Goal: Task Accomplishment & Management: Complete application form

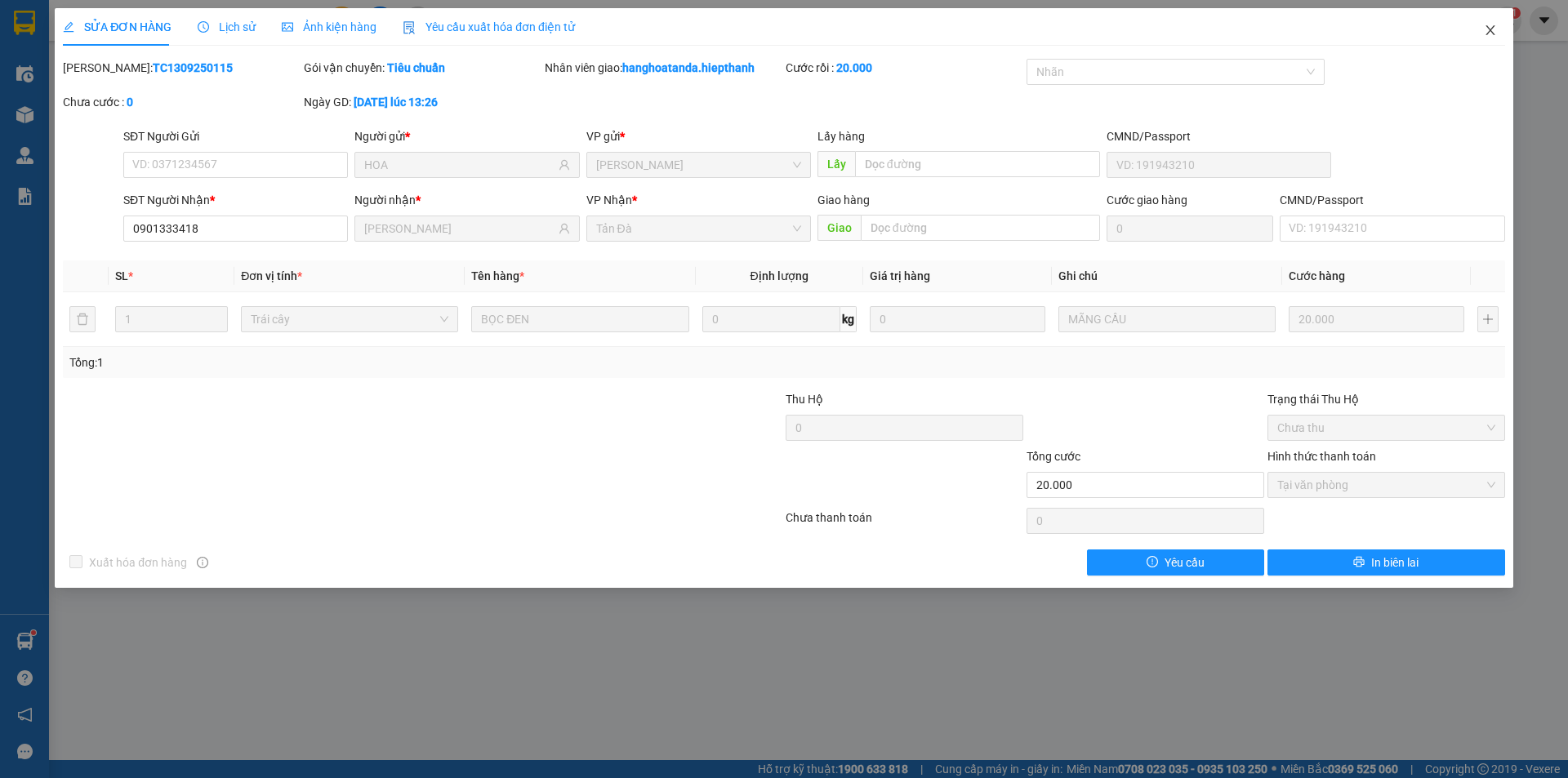
click at [1491, 27] on icon "close" at bounding box center [1490, 30] width 13 height 13
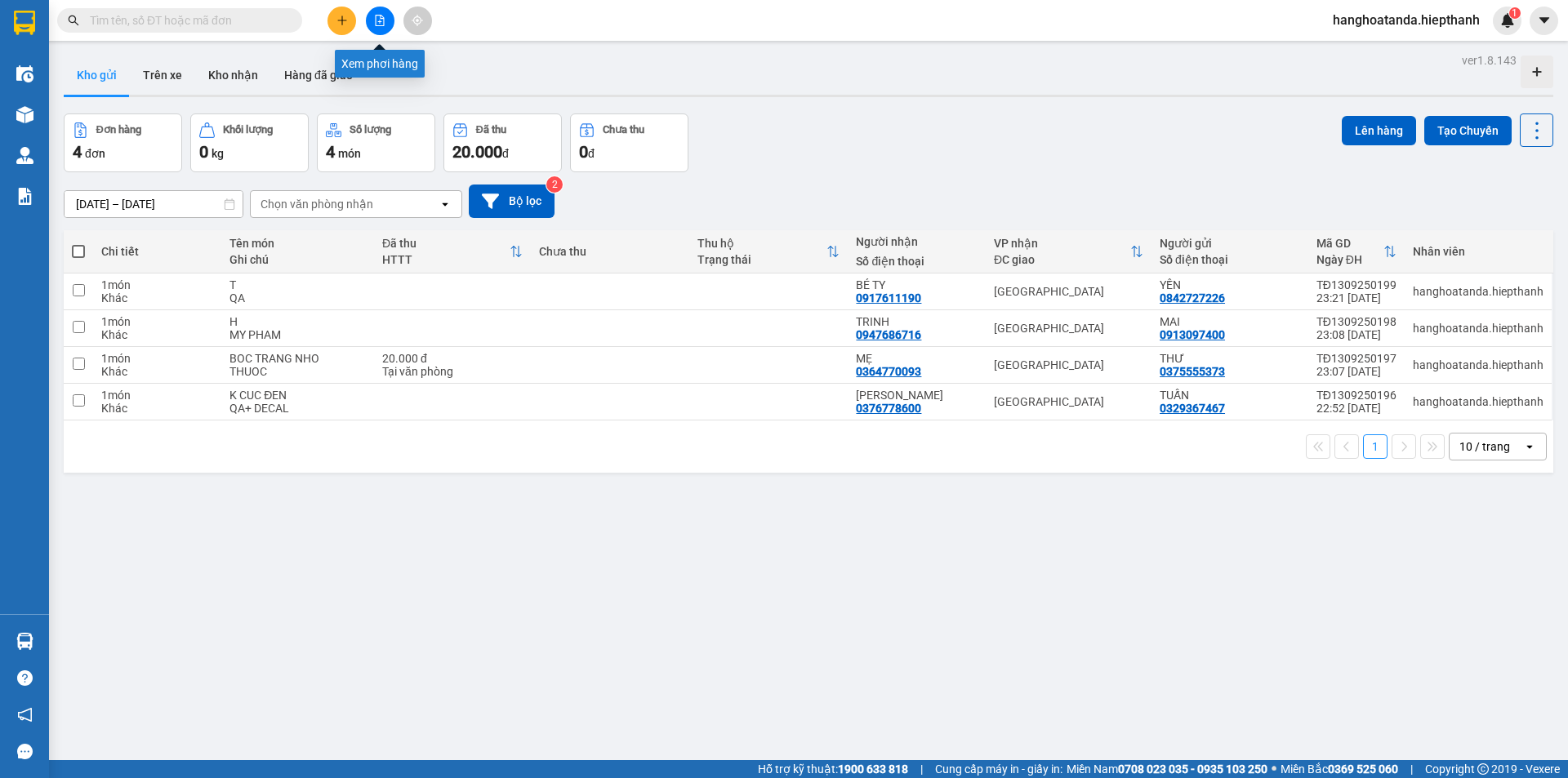
click at [379, 16] on icon "file-add" at bounding box center [379, 20] width 11 height 11
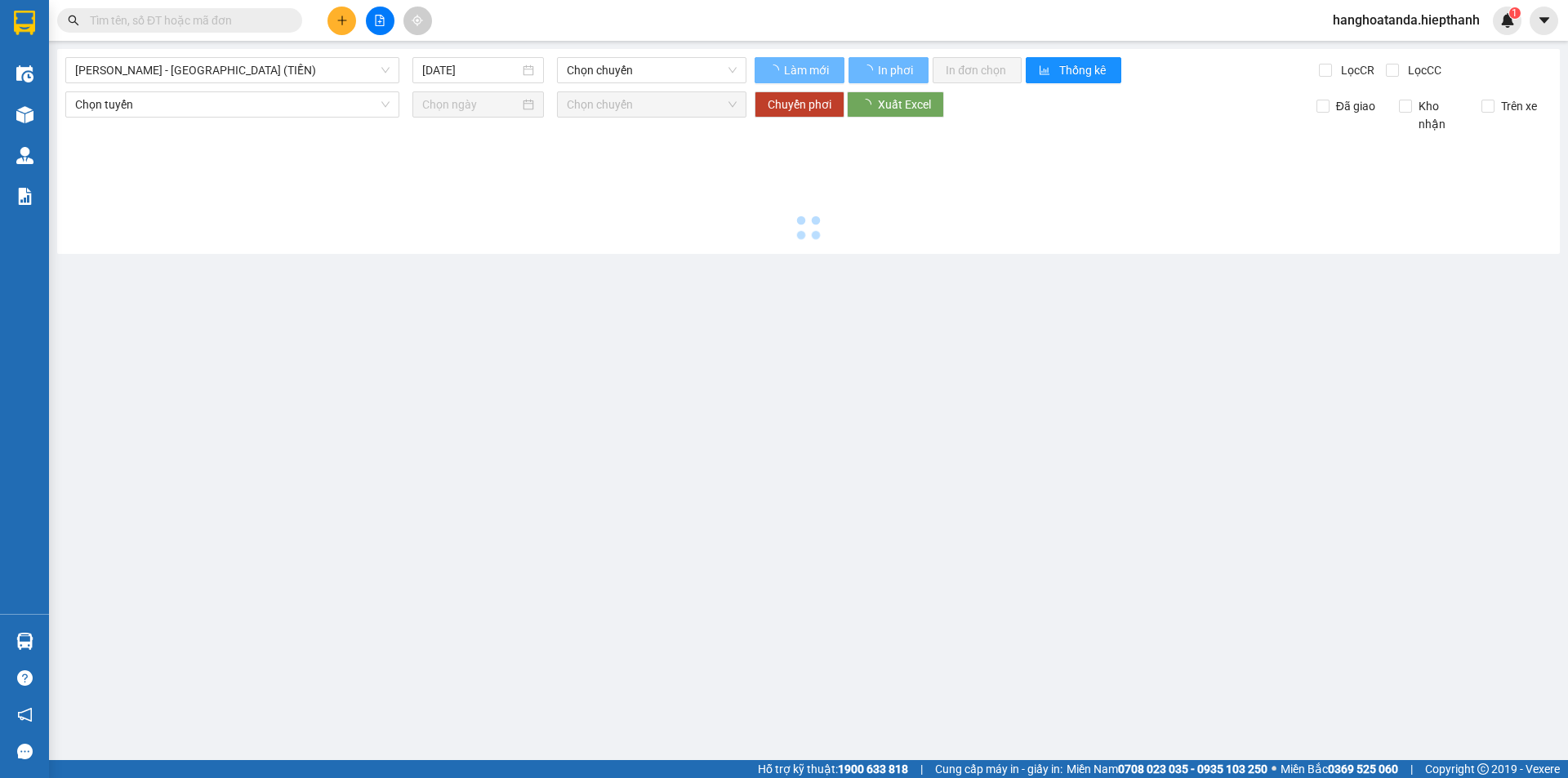
type input "14/09/2025"
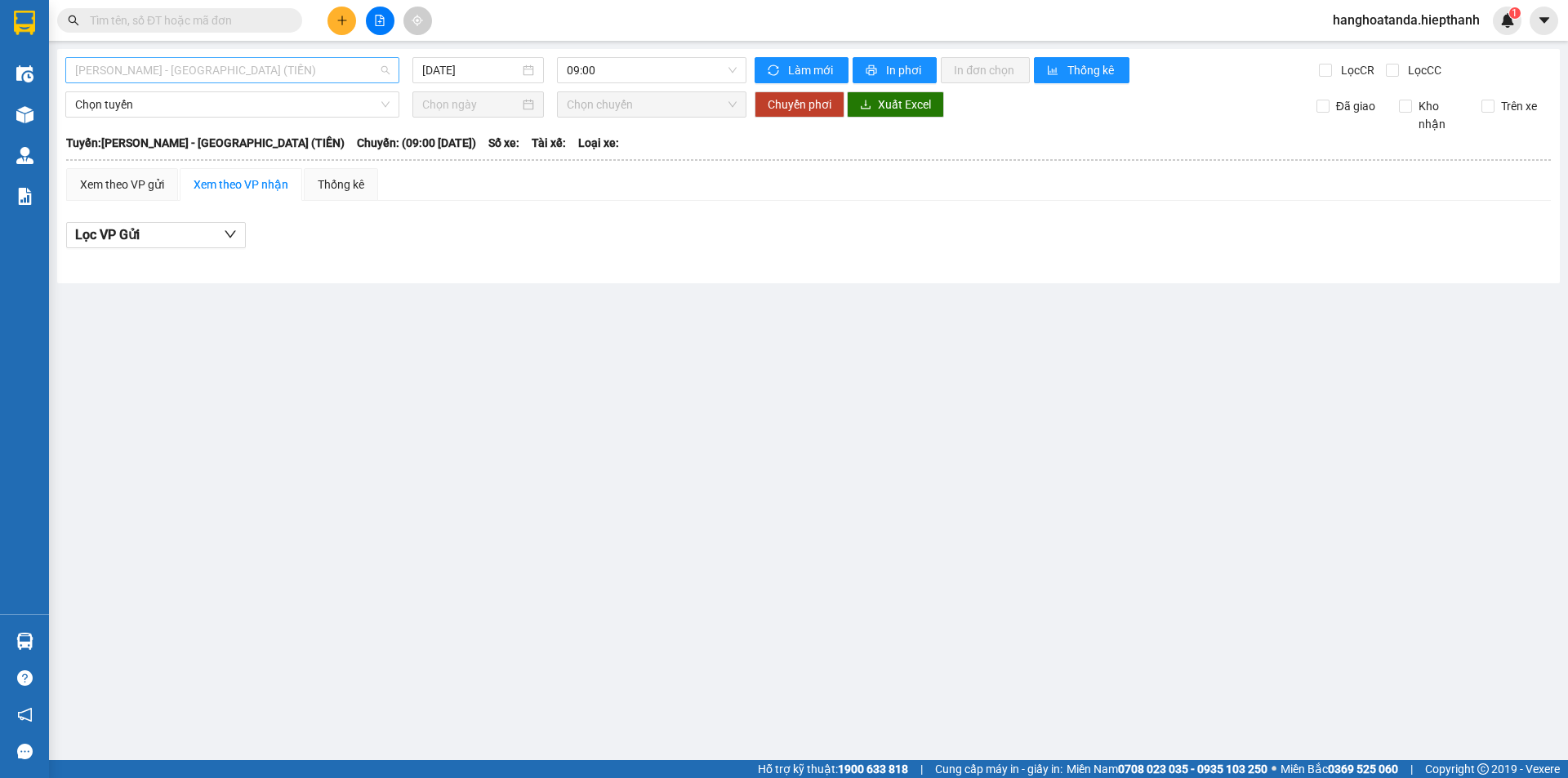
click at [262, 69] on span "Hồ Chí Minh - Tân Châu (TIỀN)" at bounding box center [232, 70] width 314 height 25
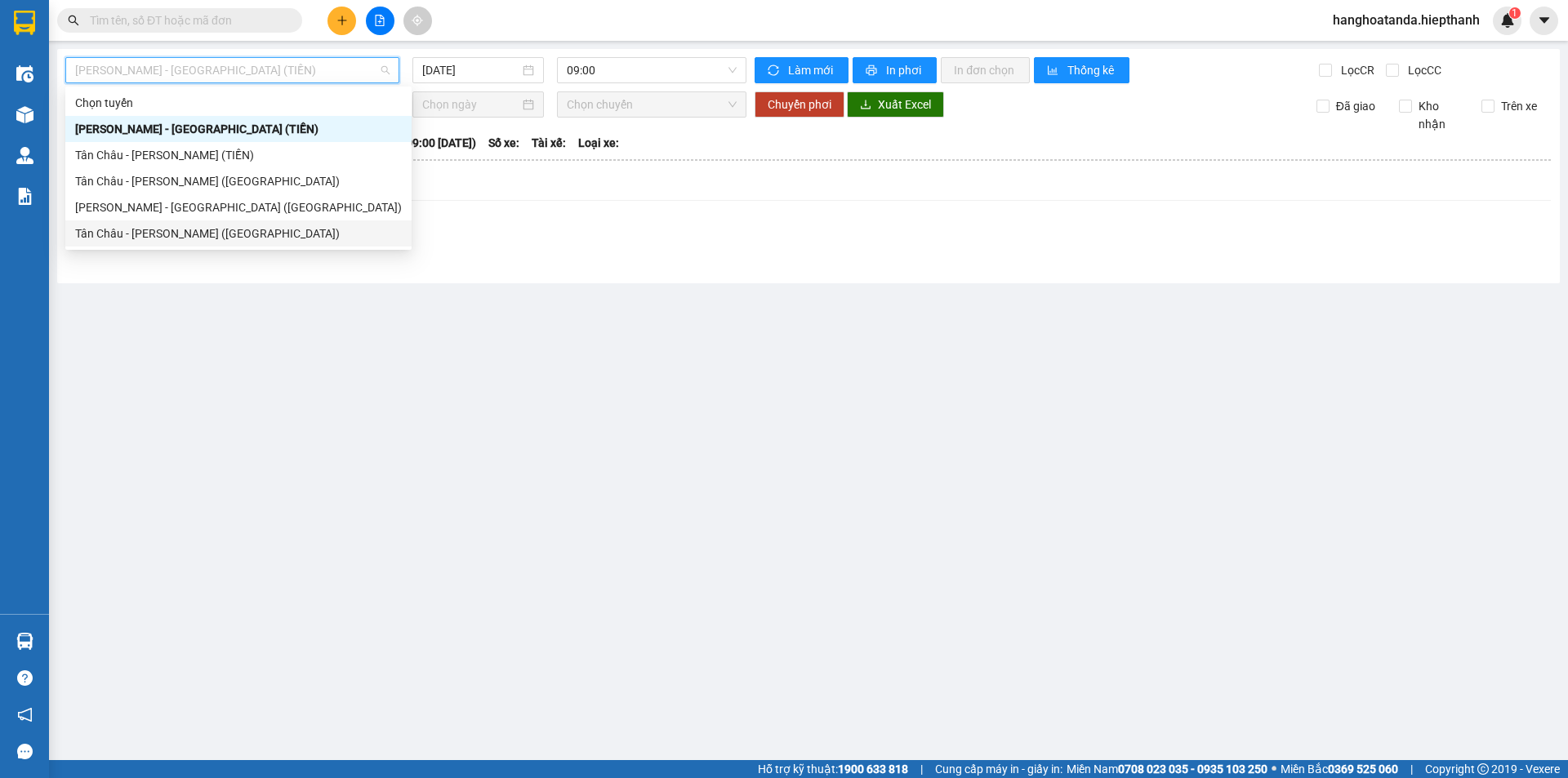
click at [205, 233] on div "Tân [PERSON_NAME] [PERSON_NAME] ([GEOGRAPHIC_DATA])" at bounding box center [238, 233] width 326 height 18
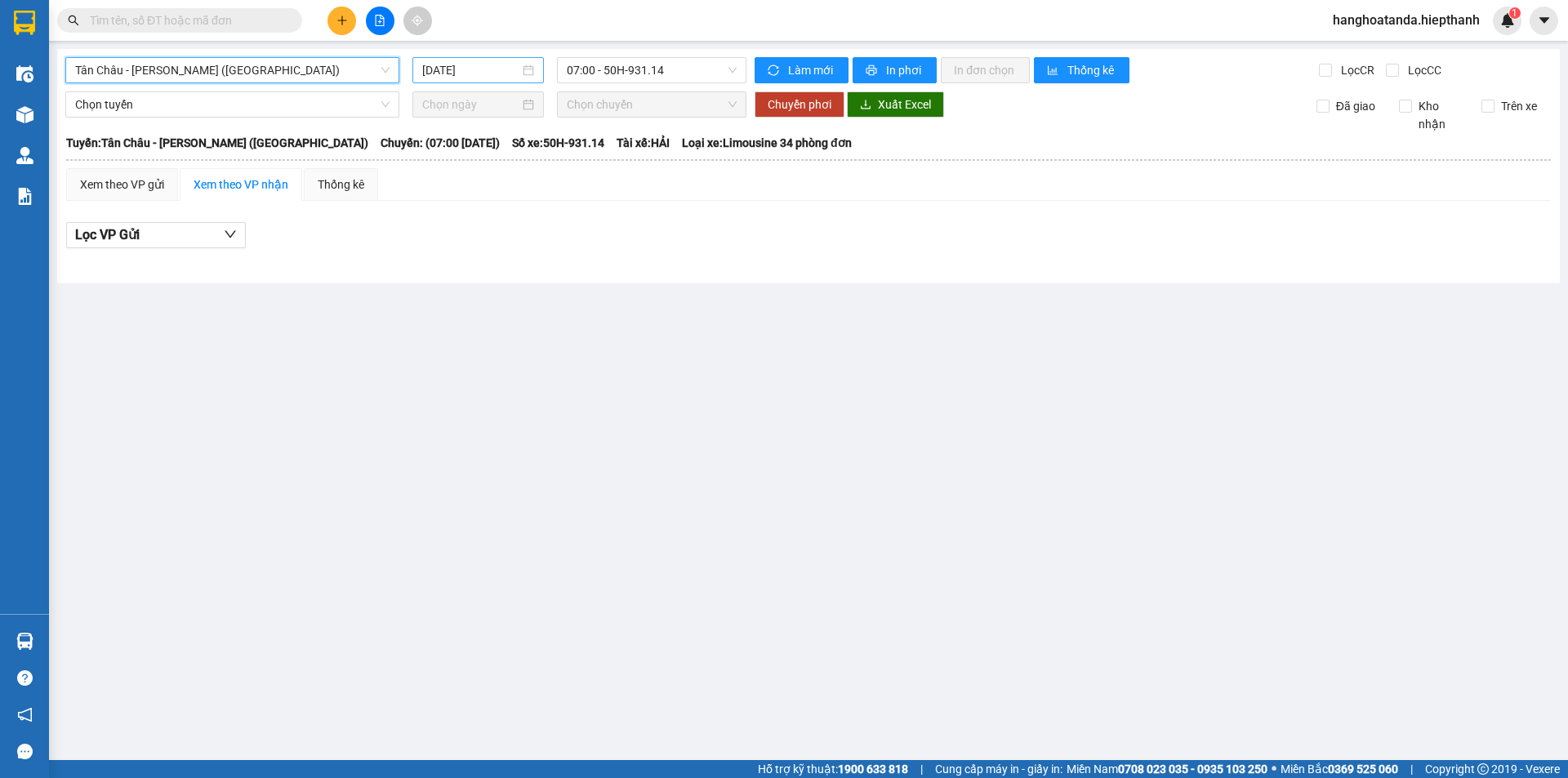
click at [477, 69] on input "14/09/2025" at bounding box center [470, 70] width 97 height 18
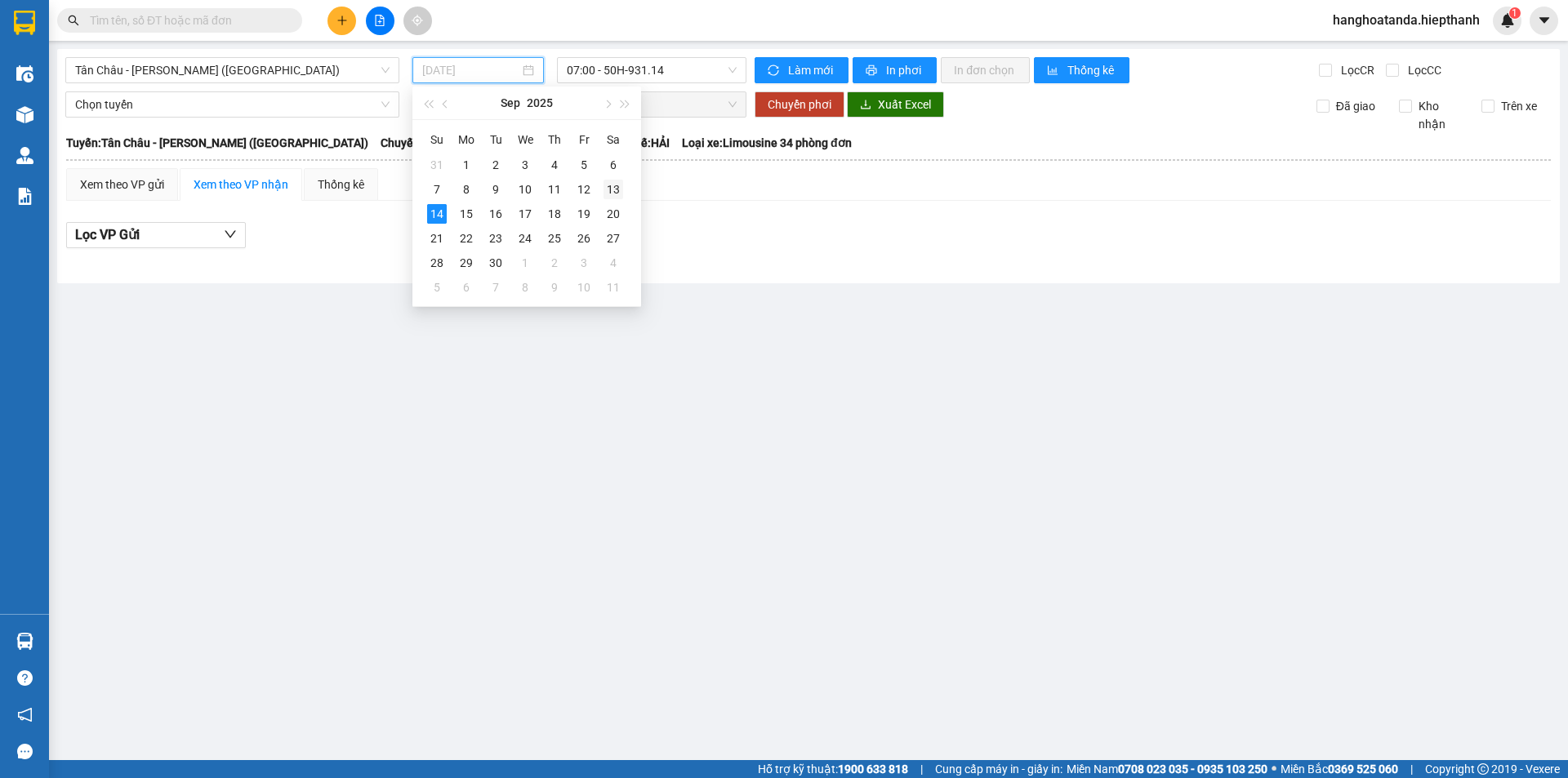
click at [613, 182] on div "13" at bounding box center [613, 189] width 20 height 20
type input "[DATE]"
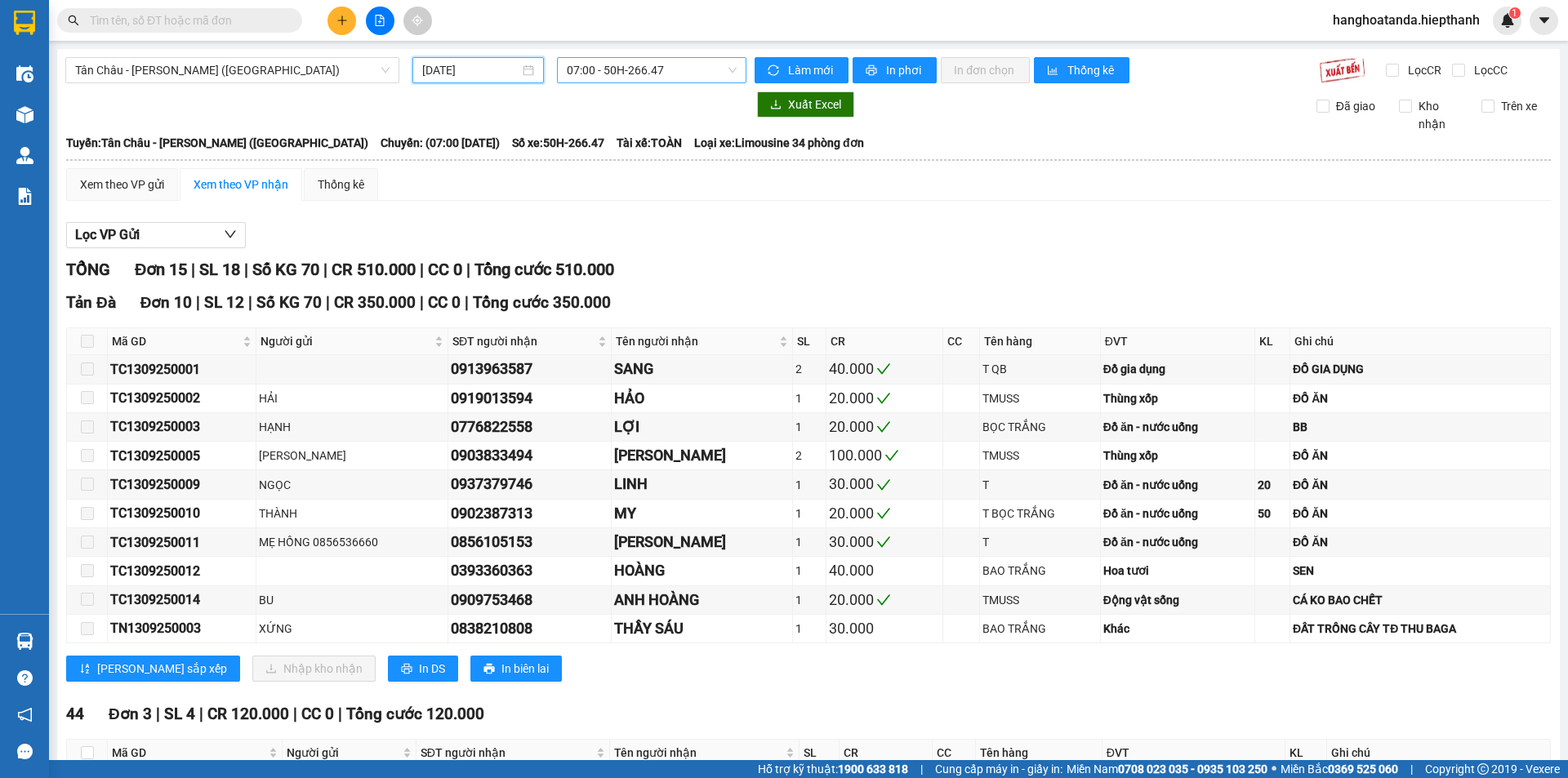
click at [625, 69] on span "07:00 - 50H-266.47" at bounding box center [651, 70] width 170 height 25
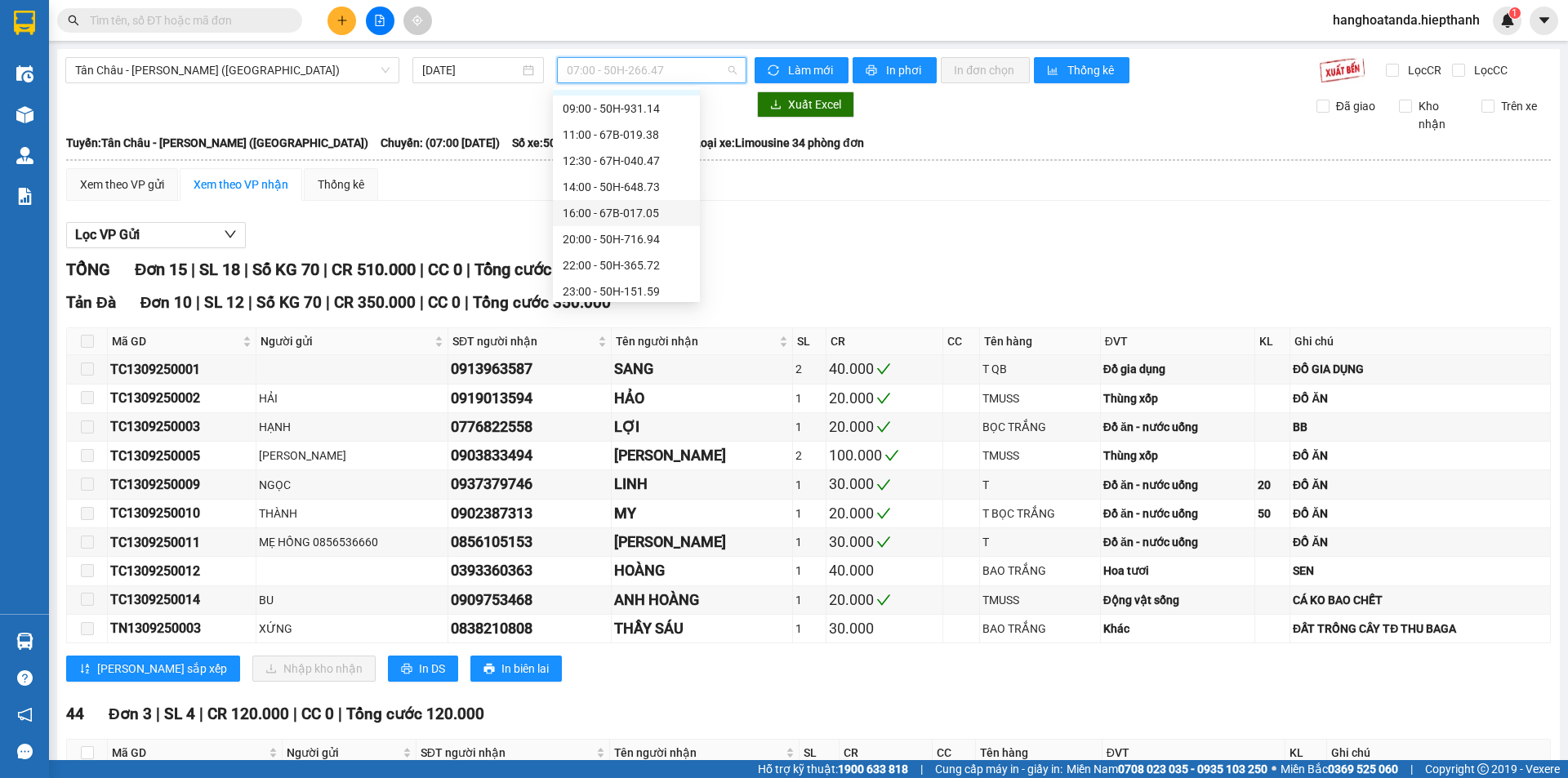
scroll to position [78, 0]
click at [619, 232] on div "22:00 - 50H-365.72" at bounding box center [625, 233] width 127 height 18
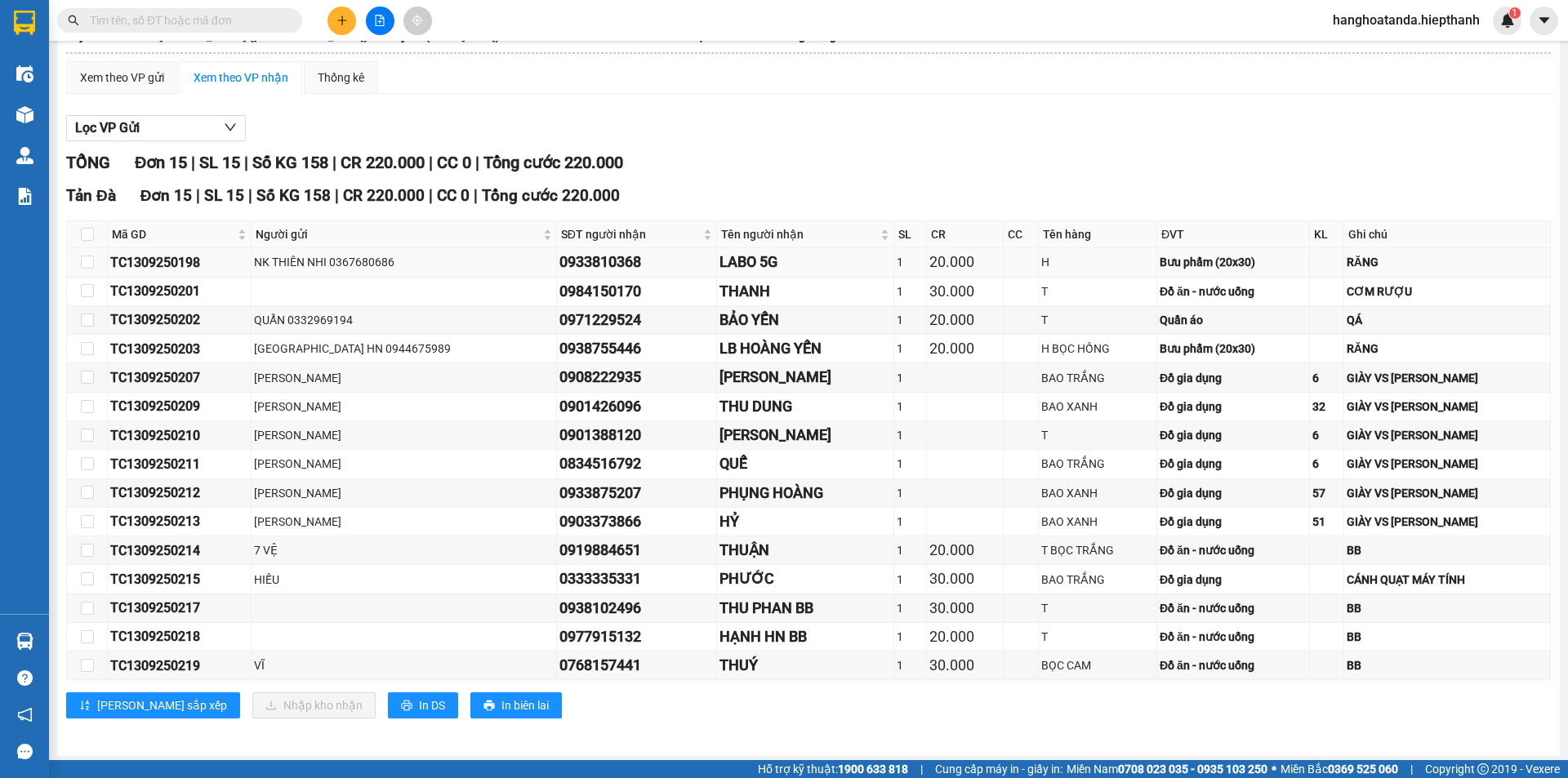
scroll to position [111, 0]
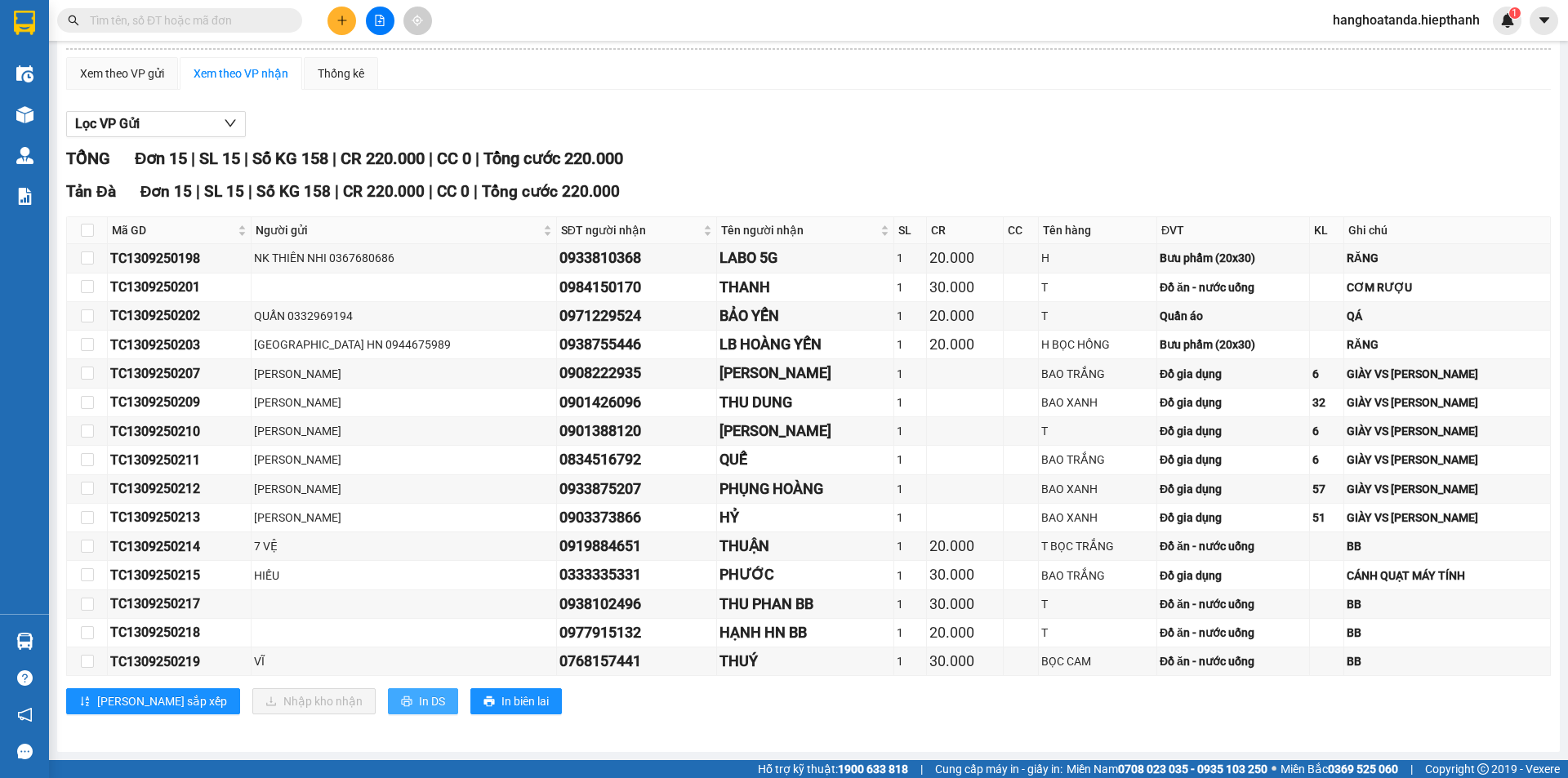
click at [419, 701] on span "In DS" at bounding box center [432, 701] width 26 height 18
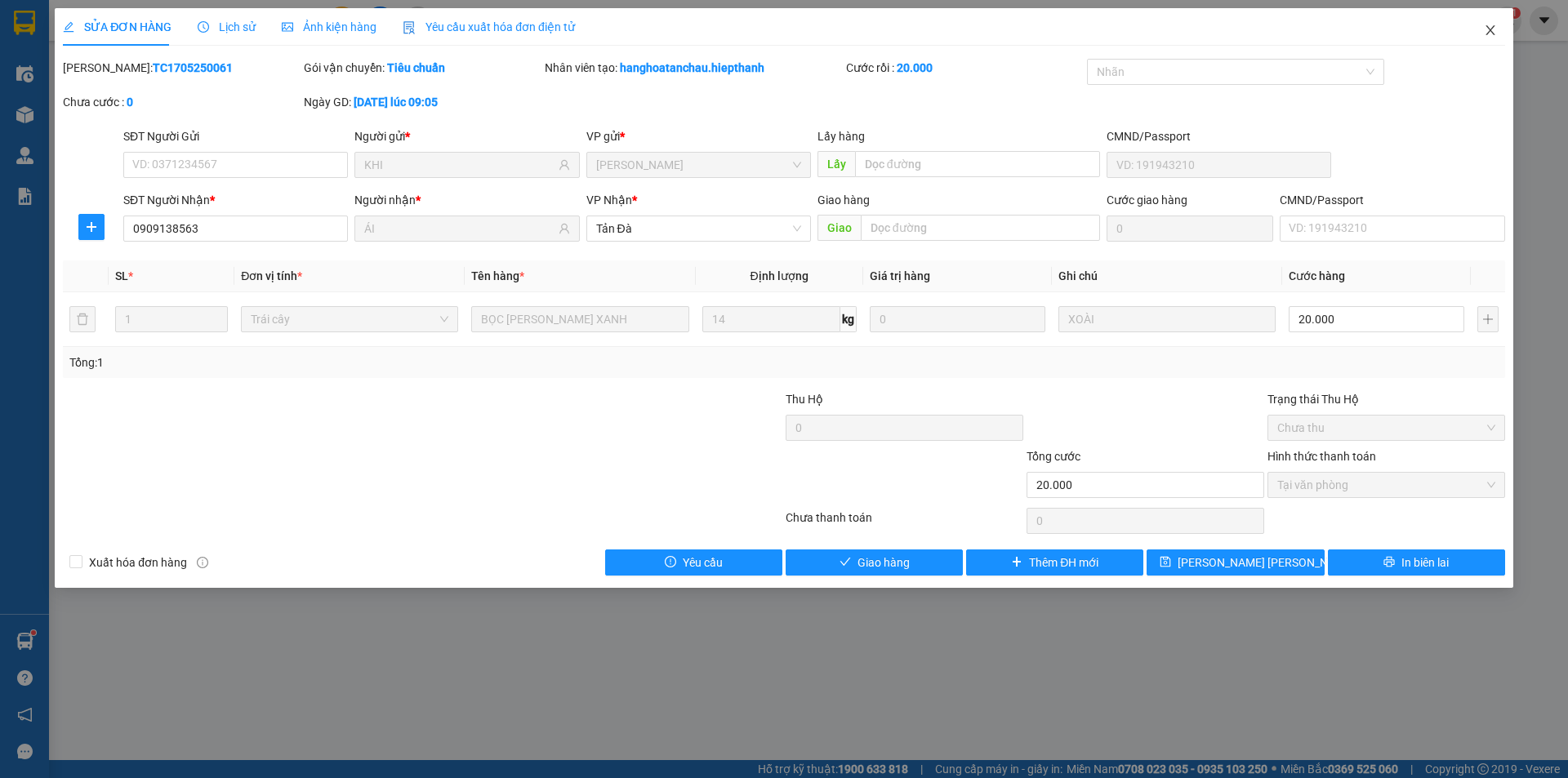
click at [1490, 26] on icon "close" at bounding box center [1490, 30] width 13 height 13
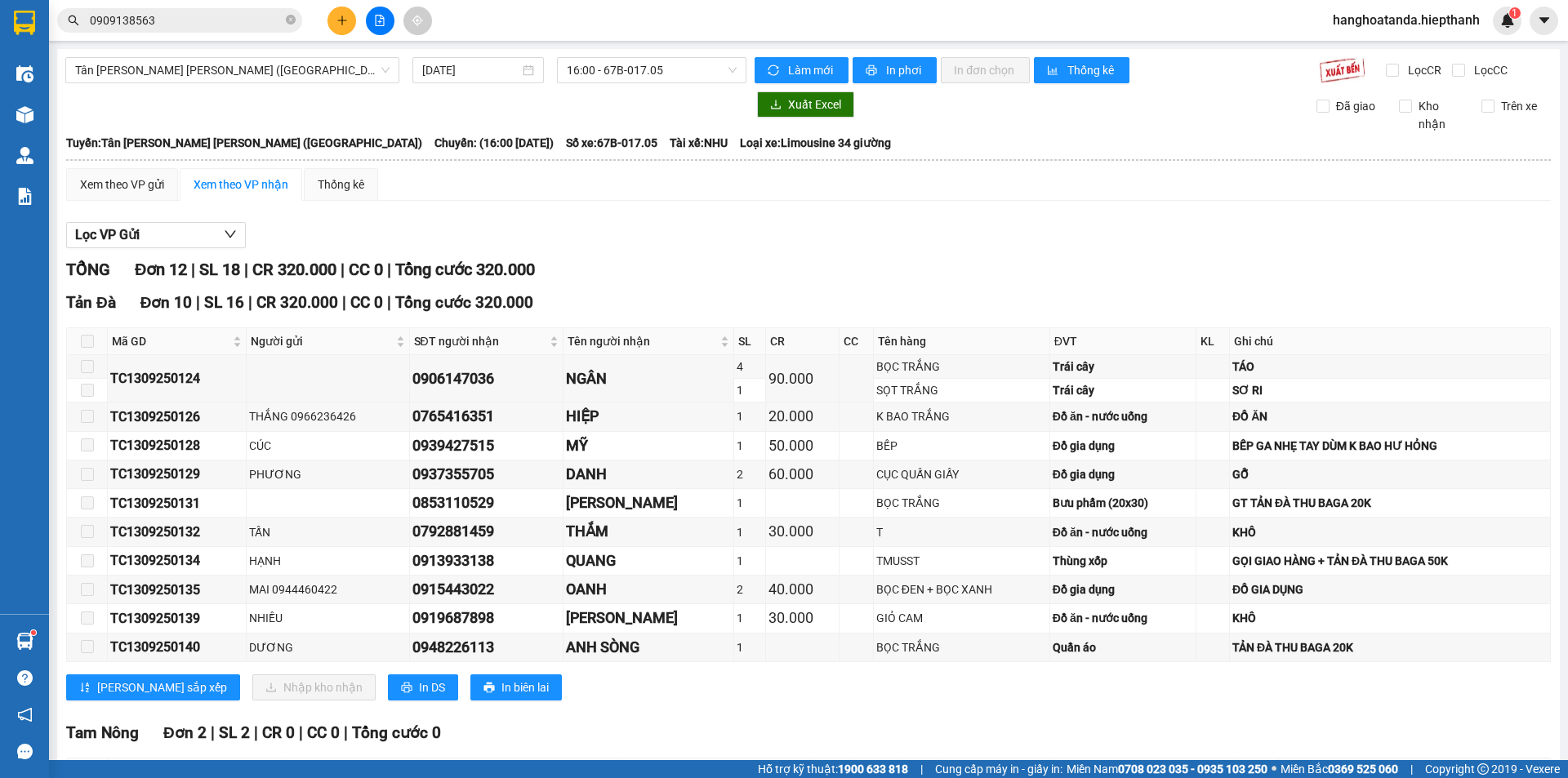
click at [339, 14] on icon "plus" at bounding box center [342, 20] width 11 height 11
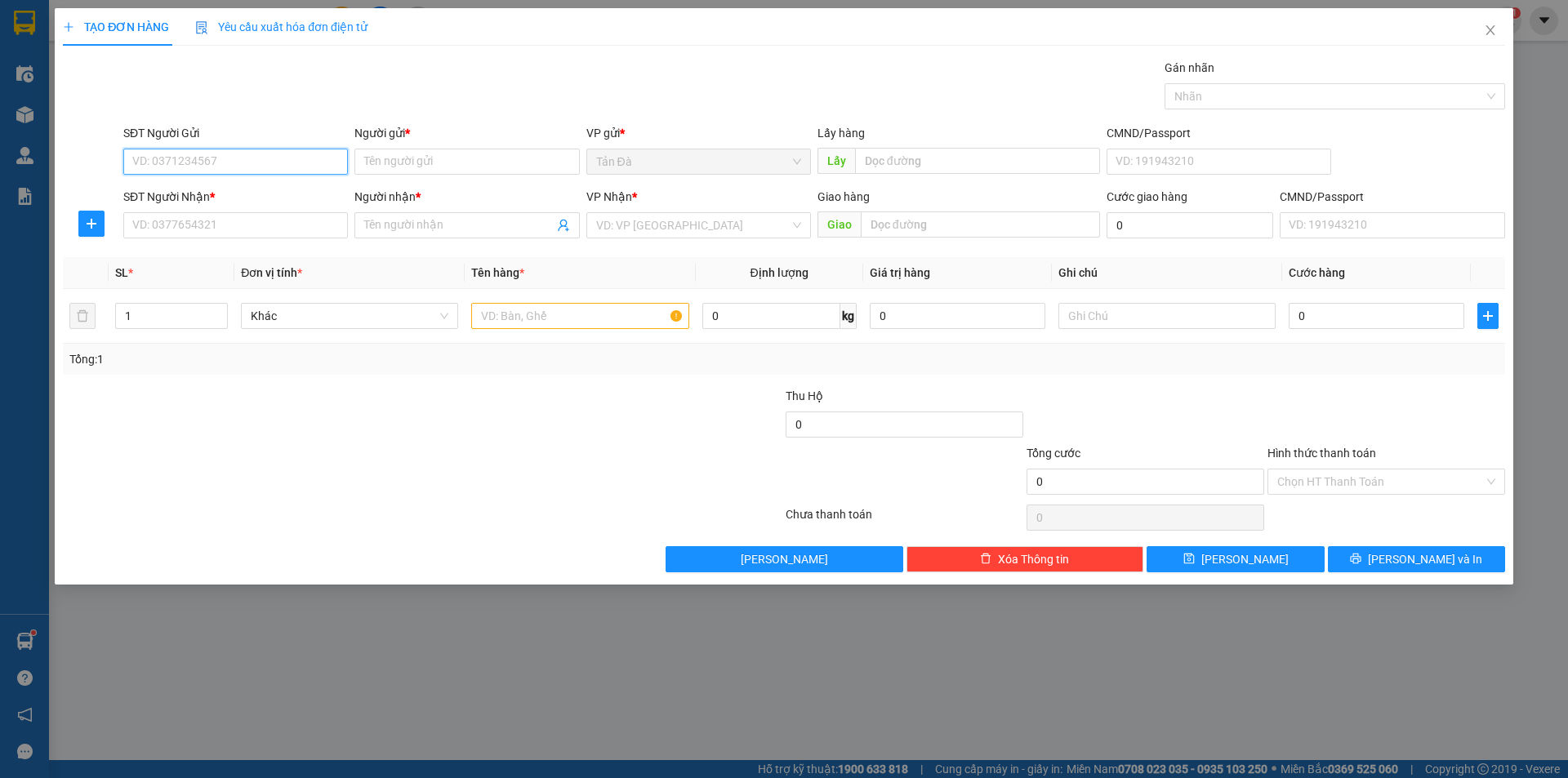
click at [220, 161] on input "SĐT Người Gửi" at bounding box center [236, 161] width 225 height 26
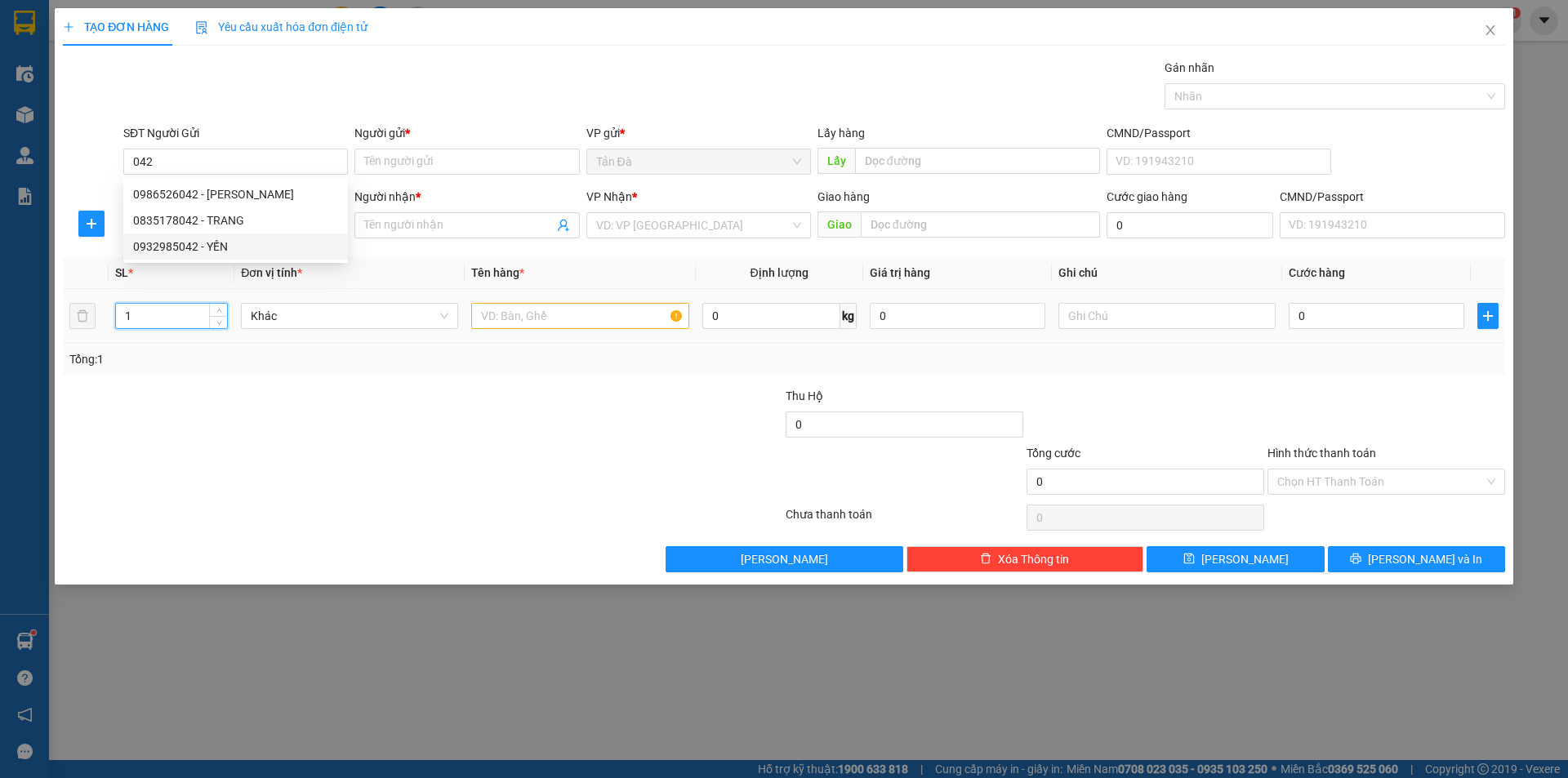
click at [137, 315] on input "1" at bounding box center [171, 315] width 111 height 25
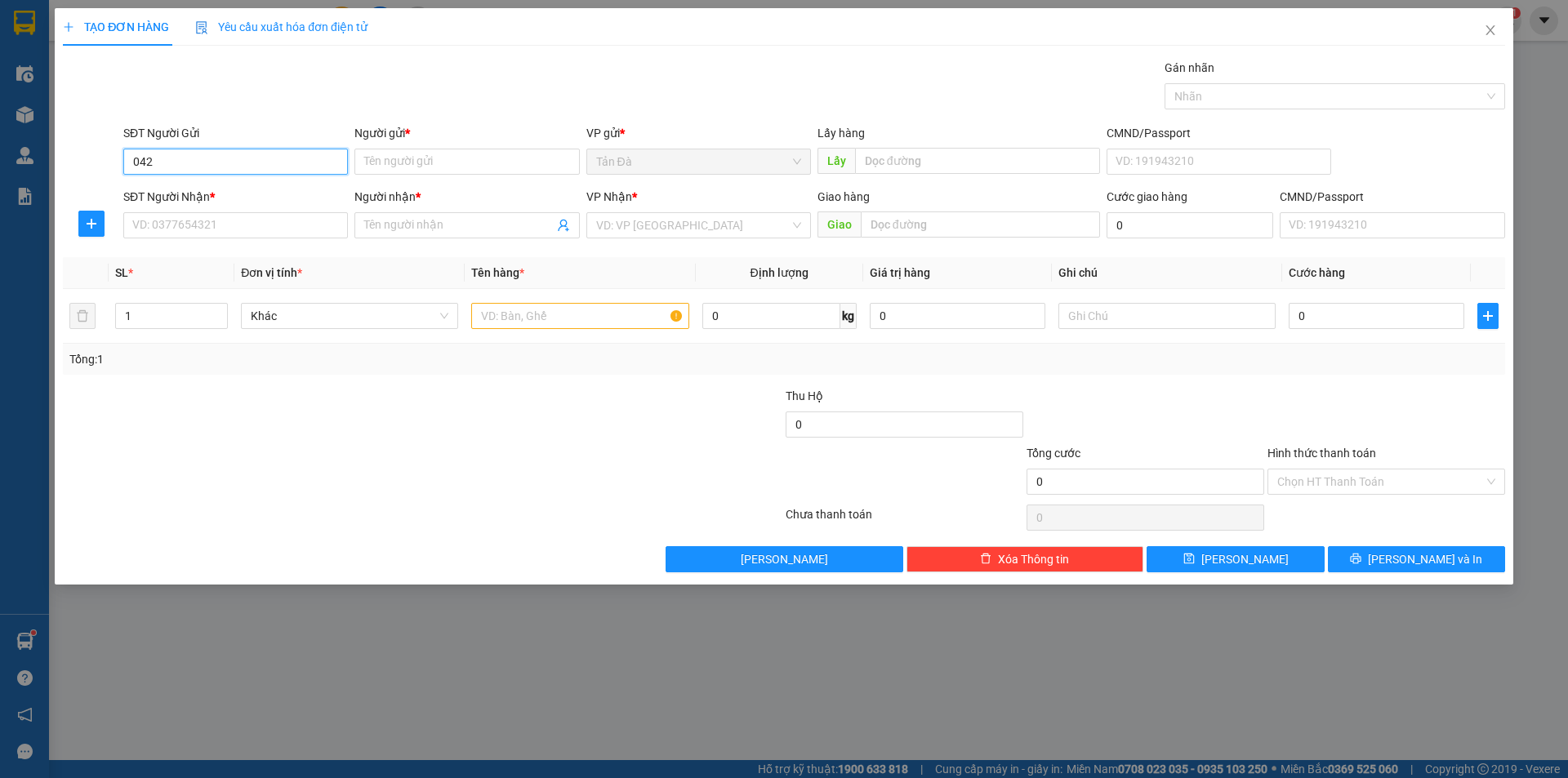
click at [214, 158] on input "042" at bounding box center [236, 161] width 225 height 26
click at [222, 187] on div "0986526042 - TÀI LỘC" at bounding box center [235, 194] width 205 height 18
type input "0986526042"
type input "TÀI LỘC"
click at [233, 223] on input "SĐT Người Nhận *" at bounding box center [236, 225] width 225 height 26
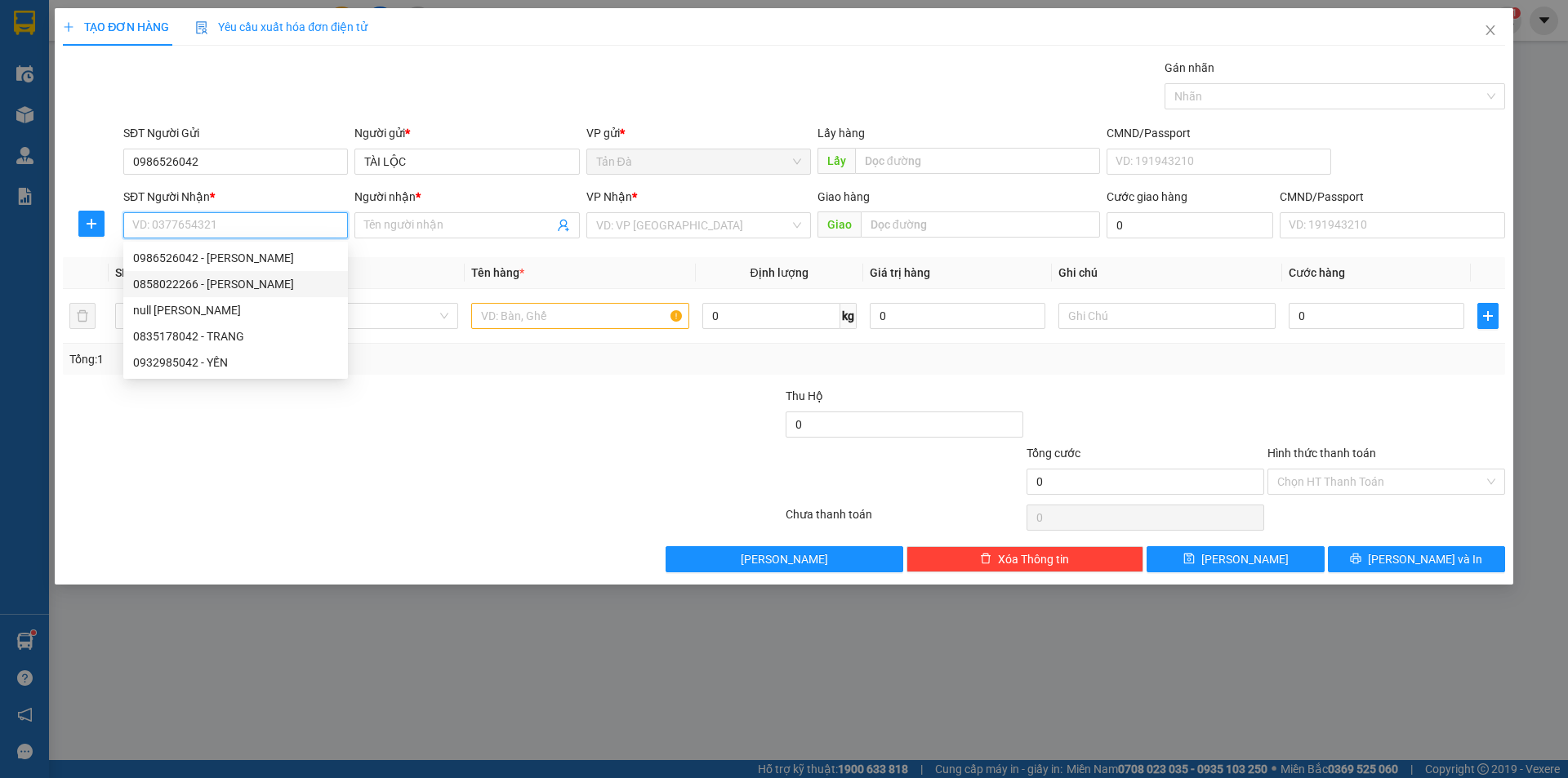
click at [226, 278] on div "0858022266 - TUYỀN" at bounding box center [235, 284] width 205 height 18
type input "0858022266"
type input "TUYỀN"
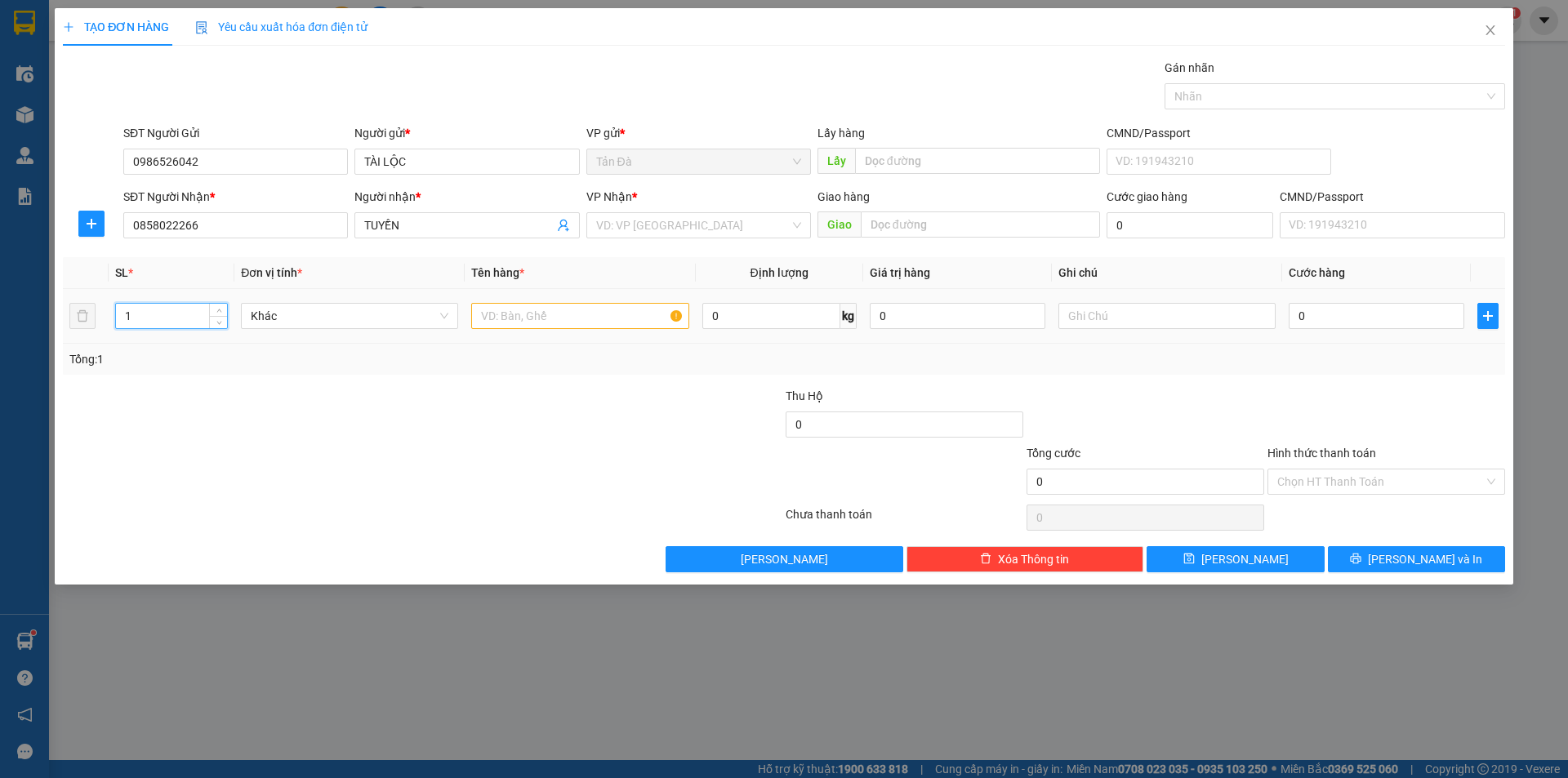
click at [135, 320] on input "1" at bounding box center [171, 315] width 111 height 25
type input "5"
click at [511, 317] on input "text" at bounding box center [579, 316] width 217 height 26
type input "T"
click at [668, 223] on input "search" at bounding box center [693, 225] width 193 height 25
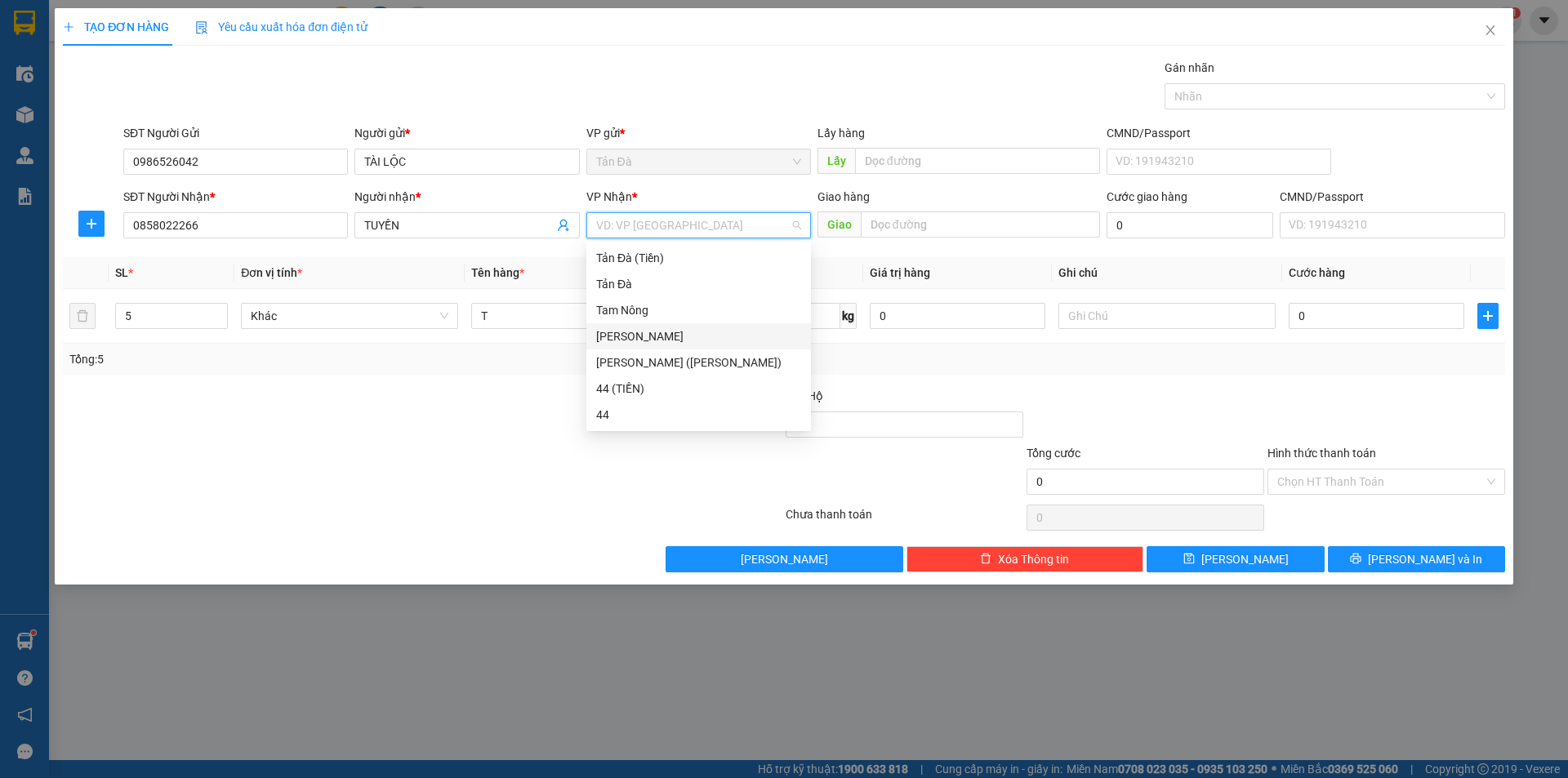
click at [636, 333] on div "[PERSON_NAME]" at bounding box center [699, 336] width 205 height 18
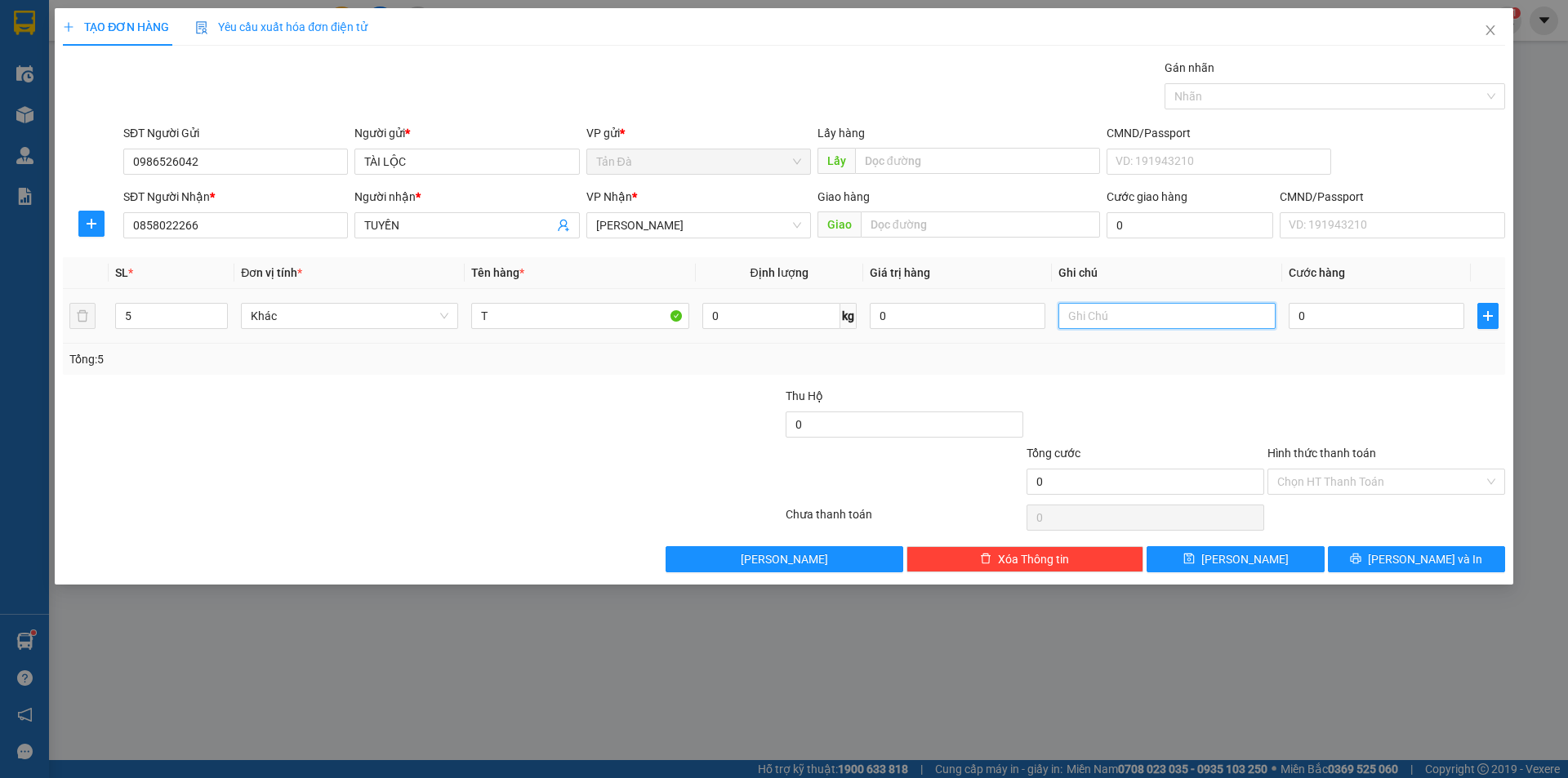
click at [1108, 318] on input "text" at bounding box center [1167, 316] width 217 height 26
type input "BÔNG"
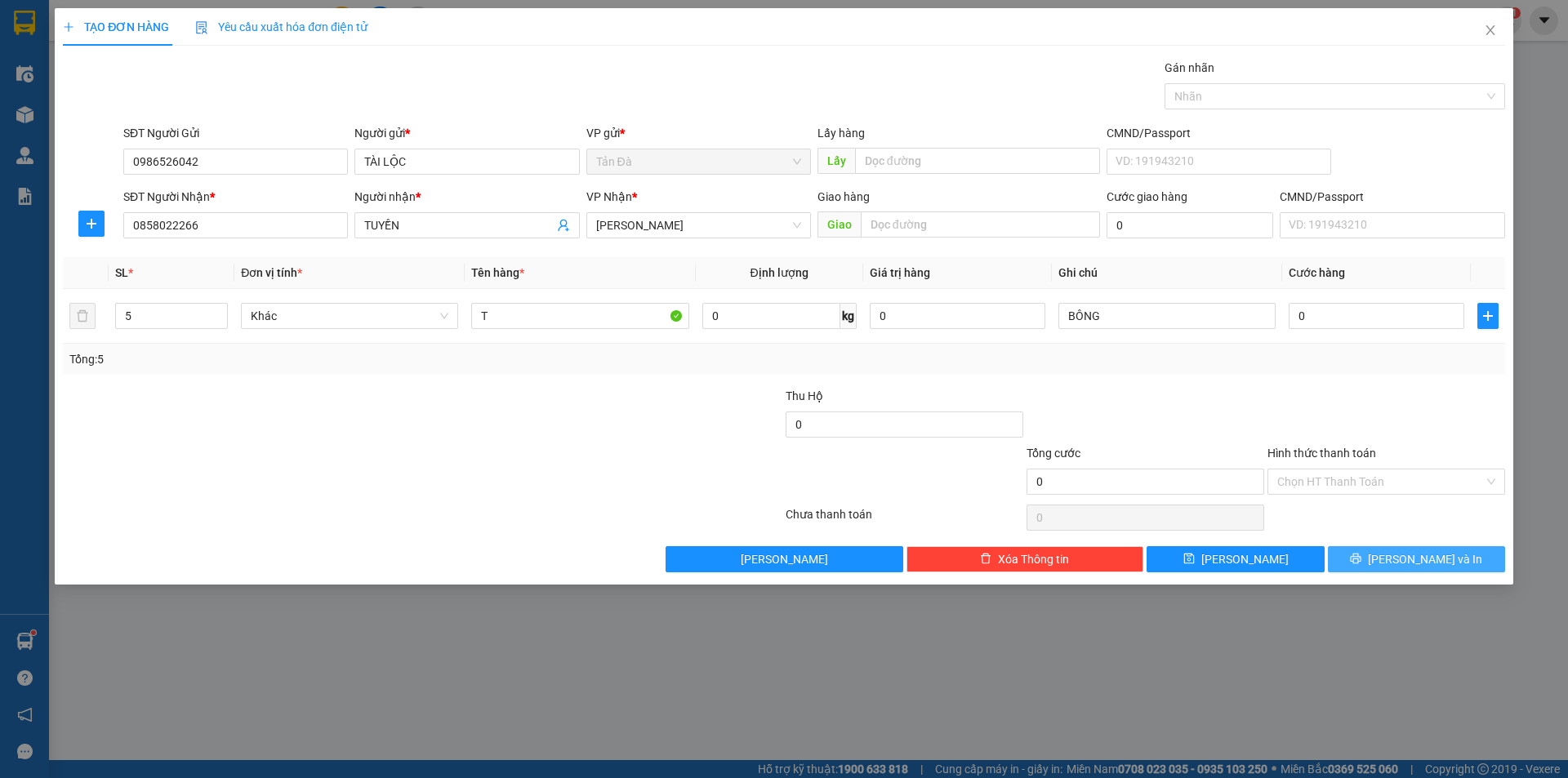
click at [1410, 551] on span "Lưu và In" at bounding box center [1425, 559] width 114 height 18
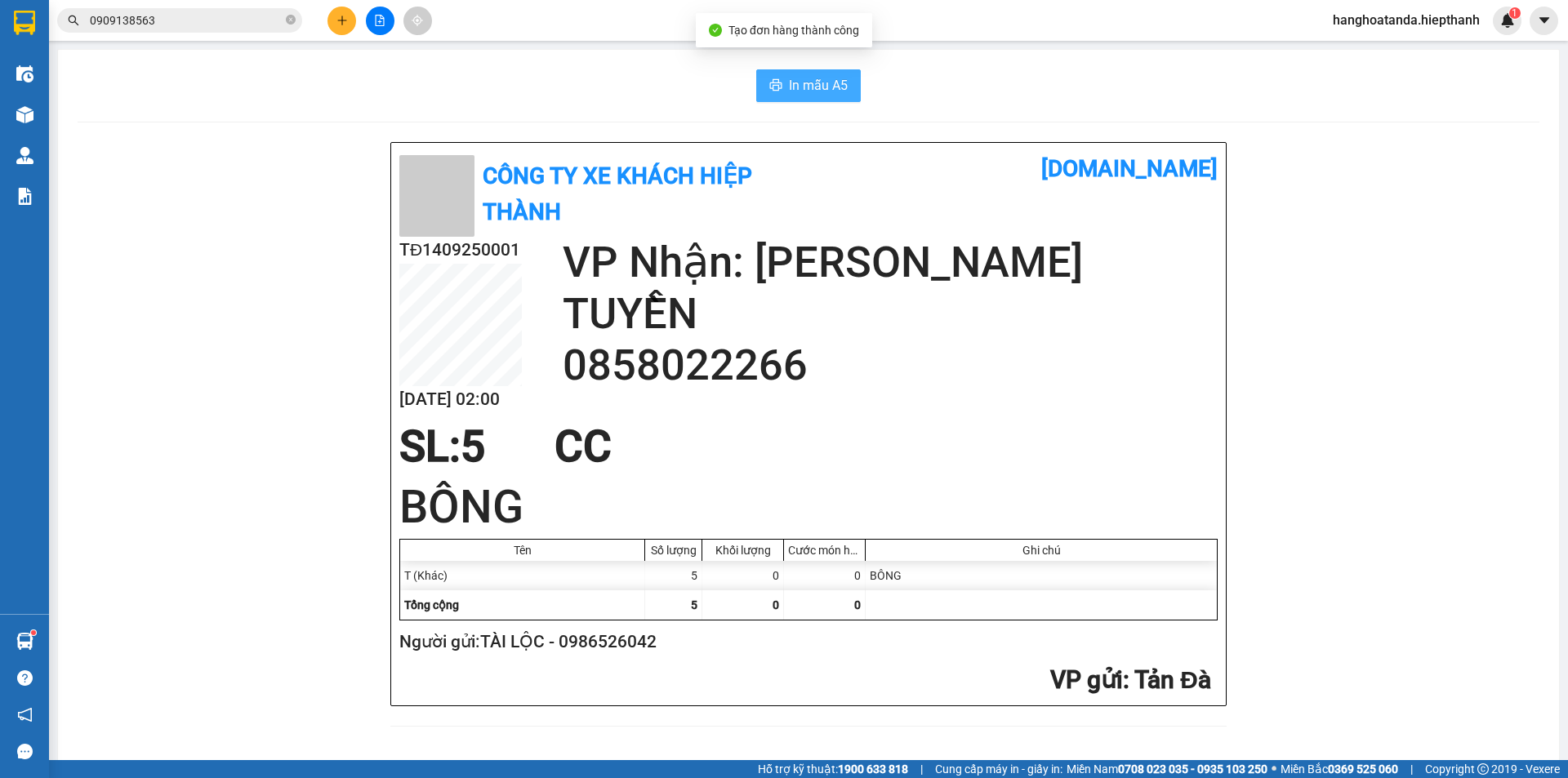
click at [810, 79] on span "In mẫu A5" at bounding box center [818, 85] width 59 height 20
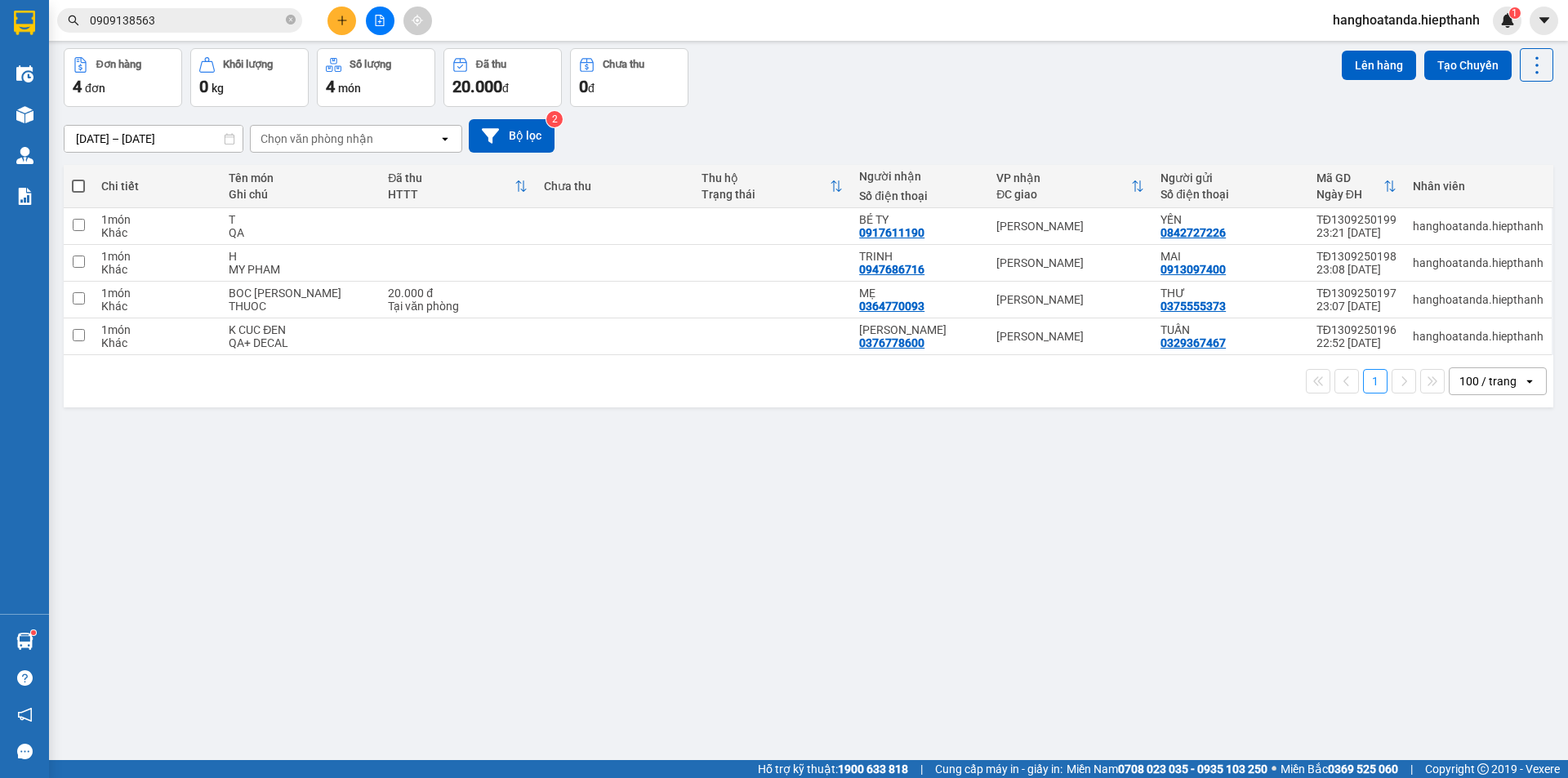
scroll to position [75, 0]
